Goal: Transaction & Acquisition: Purchase product/service

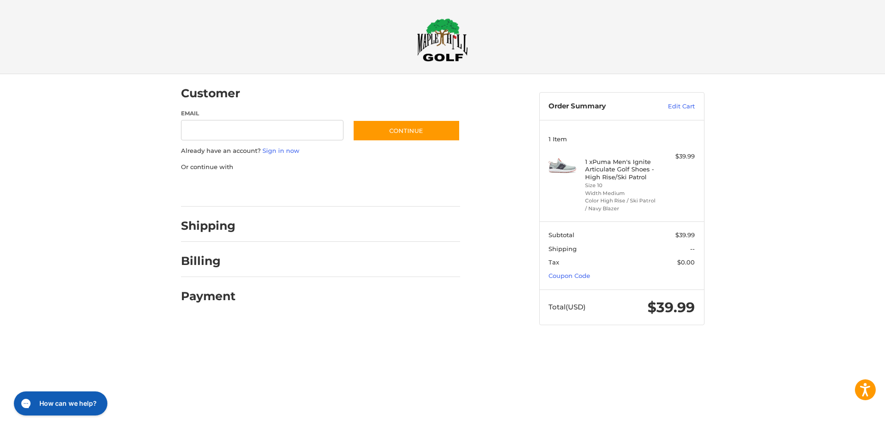
click at [786, 343] on div at bounding box center [442, 343] width 885 height 0
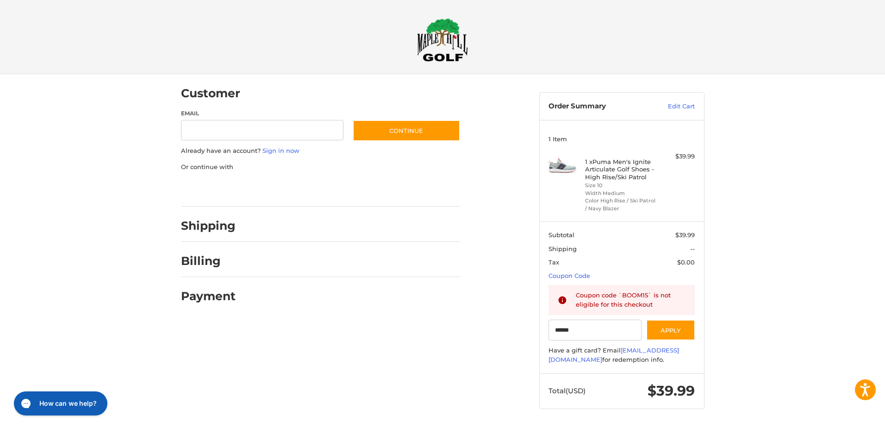
click at [521, 427] on div at bounding box center [442, 427] width 885 height 0
drag, startPoint x: 586, startPoint y: 329, endPoint x: 522, endPoint y: 327, distance: 64.4
click at [522, 326] on div "Customer Guest Customer Email Subscribe to our newsletter. Continue Already hav…" at bounding box center [442, 250] width 555 height 352
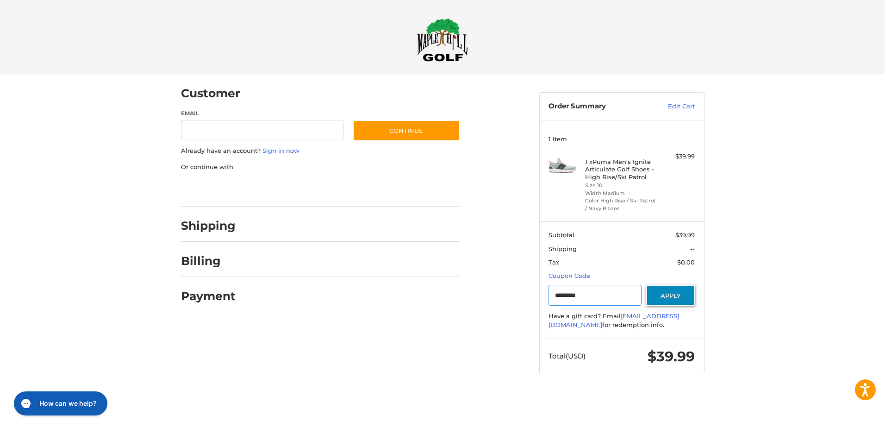
type input "*********"
click at [670, 293] on button "Apply" at bounding box center [670, 295] width 49 height 21
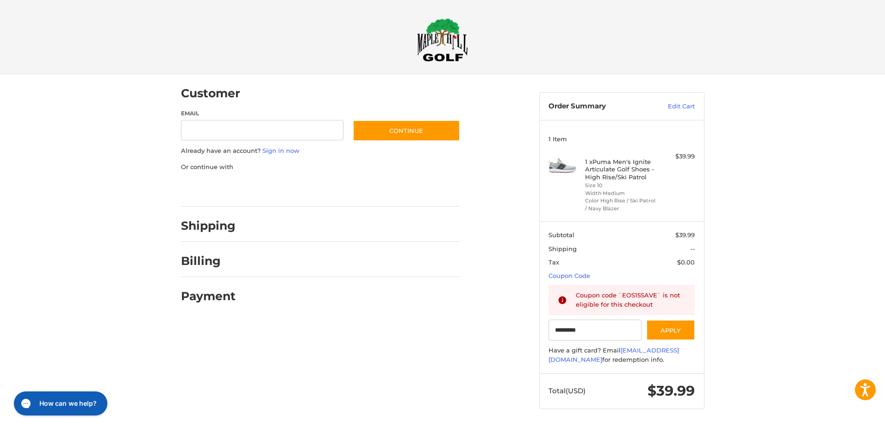
drag, startPoint x: 613, startPoint y: 173, endPoint x: 610, endPoint y: 168, distance: 4.8
click at [612, 171] on h4 "1 x Puma Men's Ignite Articulate Golf Shoes - High Rise/Ski Patrol" at bounding box center [620, 169] width 71 height 23
click at [680, 102] on link "Edit Cart" at bounding box center [671, 106] width 47 height 9
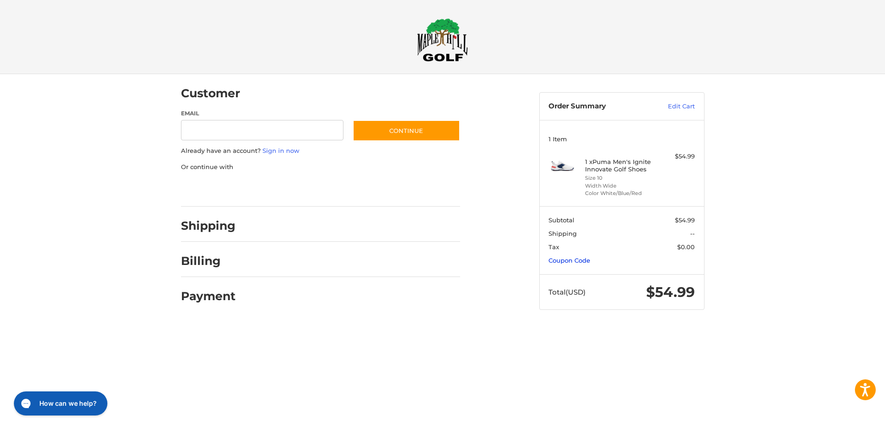
click at [557, 260] on link "Coupon Code" at bounding box center [569, 259] width 42 height 7
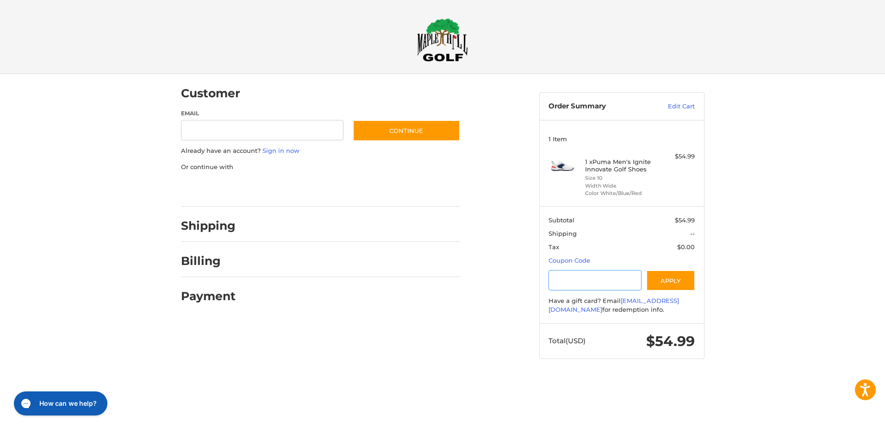
click at [561, 278] on input "Gift Certificate or Coupon Code" at bounding box center [594, 280] width 93 height 21
click at [664, 278] on button "Apply" at bounding box center [670, 280] width 49 height 21
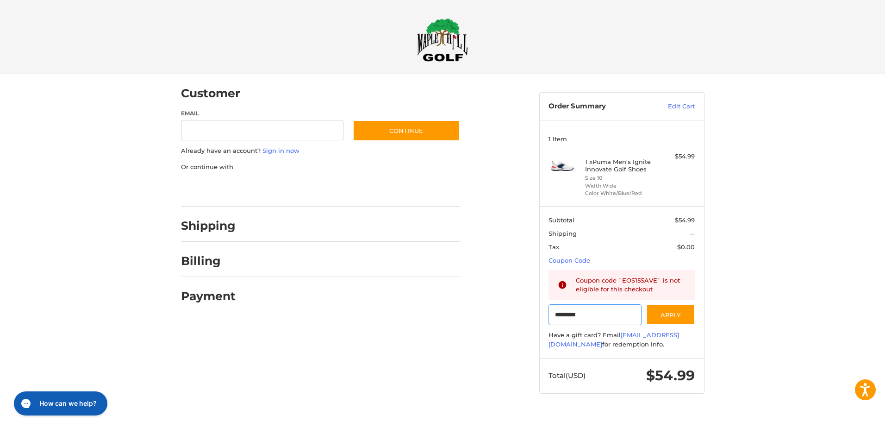
click at [609, 311] on input "*********" at bounding box center [594, 314] width 93 height 21
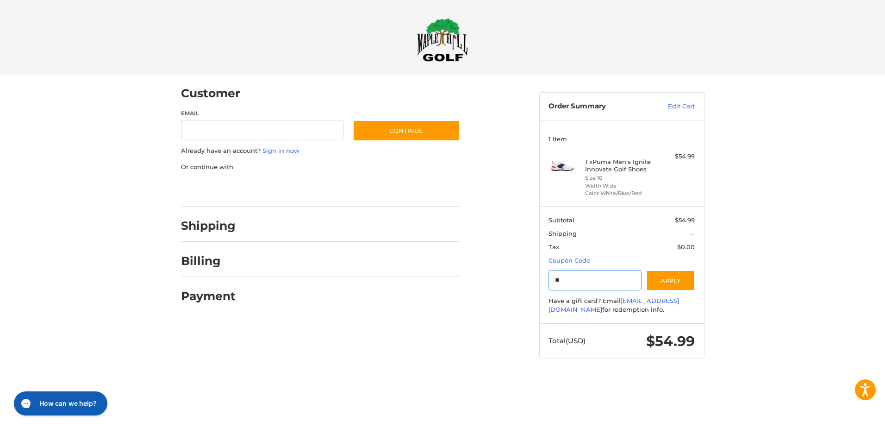
type input "*"
click at [669, 278] on button "Apply" at bounding box center [670, 280] width 49 height 21
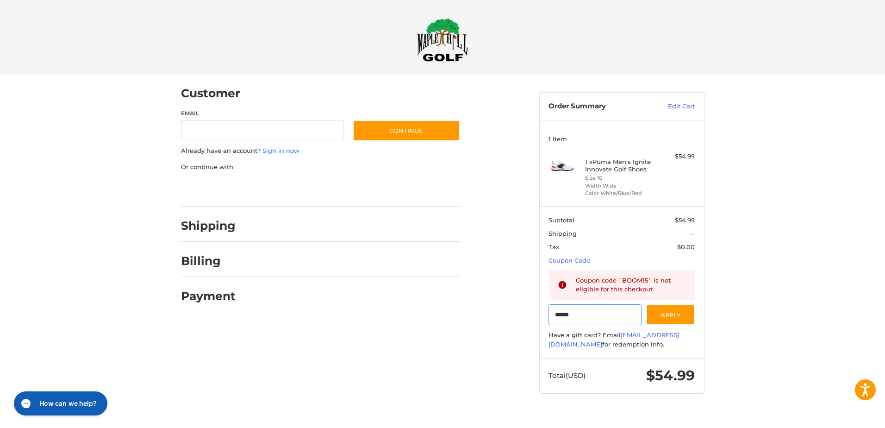
click at [600, 311] on input "******" at bounding box center [594, 314] width 93 height 21
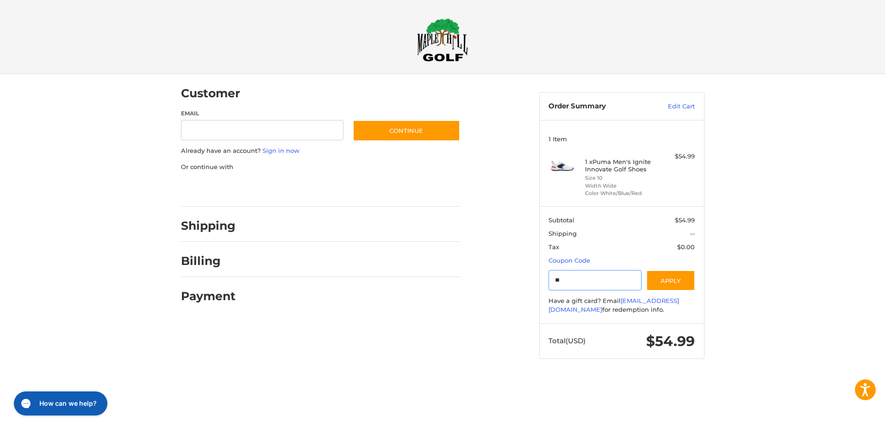
type input "*"
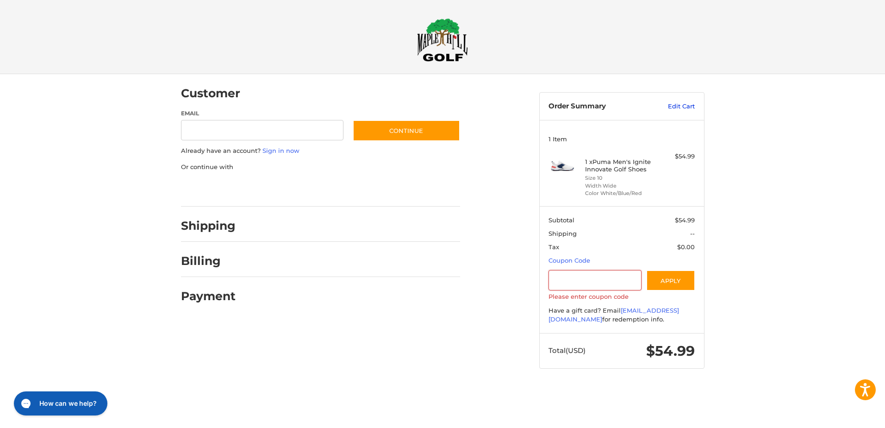
click at [680, 107] on link "Edit Cart" at bounding box center [671, 106] width 47 height 9
